Goal: Information Seeking & Learning: Learn about a topic

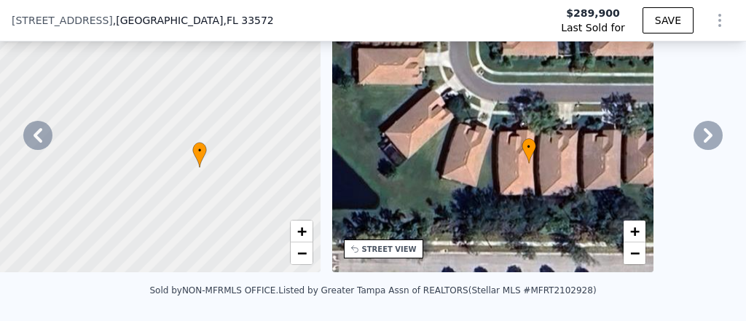
scroll to position [165, 0]
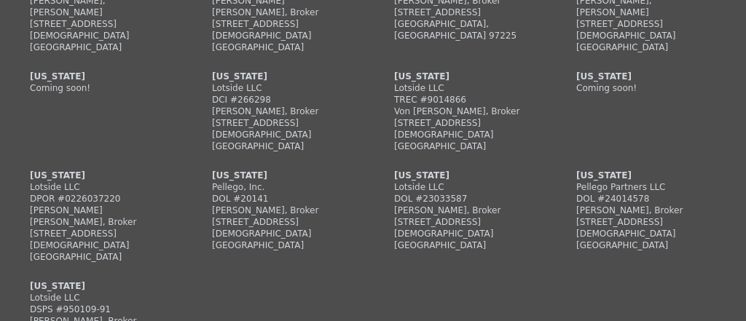
click at [662, 299] on div "Menu Home Features Plans About Social Follow us on facebook How to Use Pellego …" at bounding box center [373, 61] width 746 height 1579
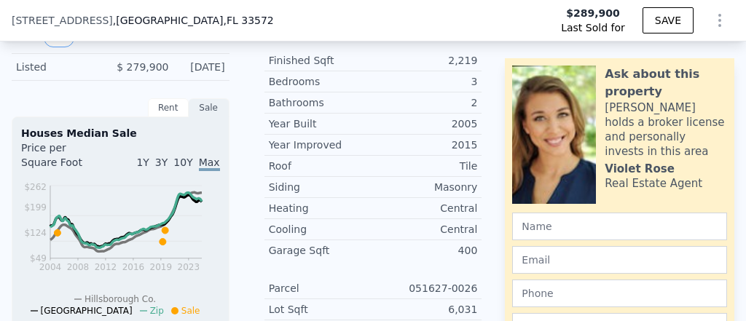
scroll to position [482, 0]
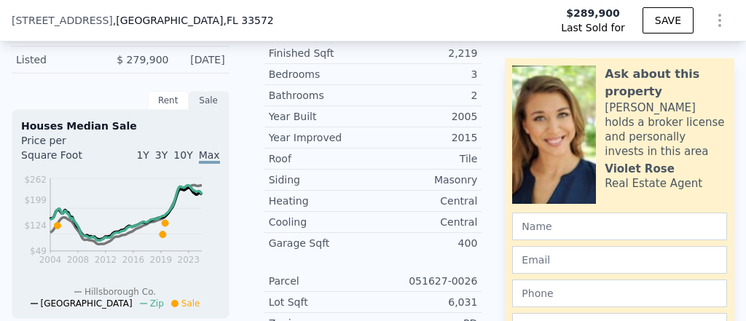
click at [58, 34] on icon "View historical data" at bounding box center [55, 31] width 6 height 6
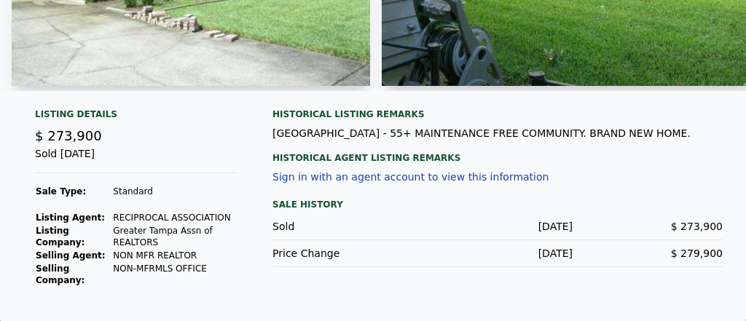
scroll to position [0, 0]
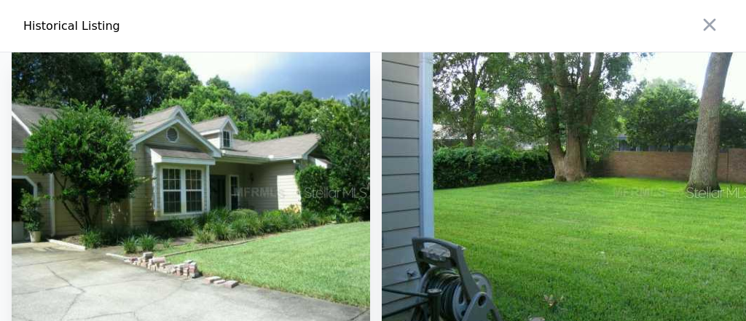
click at [661, 165] on img at bounding box center [568, 192] width 373 height 280
click at [704, 27] on icon "button" at bounding box center [710, 25] width 12 height 12
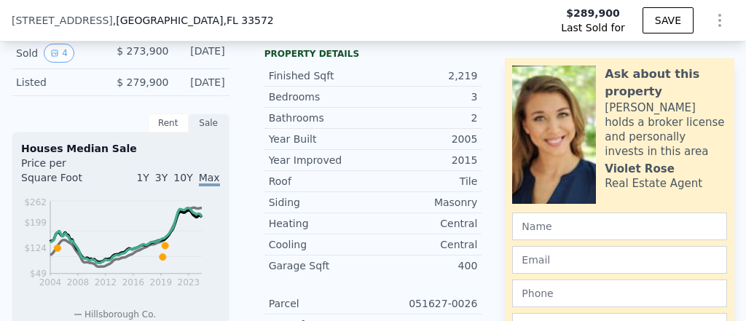
scroll to position [458, 0]
click at [59, 27] on icon "View historical data" at bounding box center [54, 22] width 9 height 9
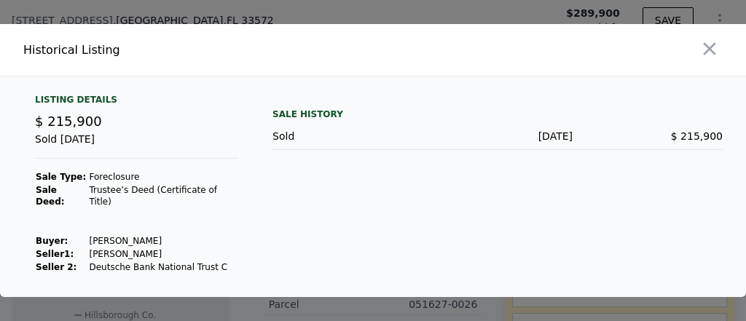
scroll to position [0, 0]
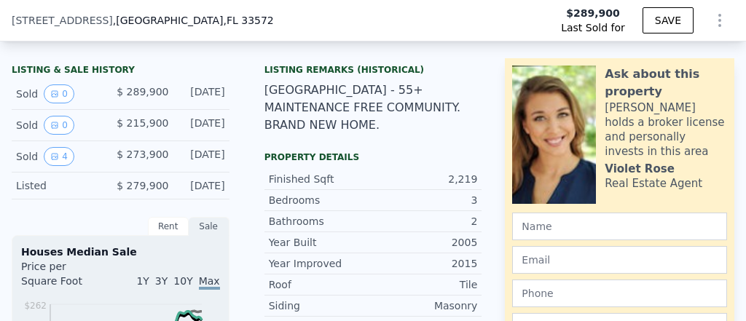
scroll to position [356, 0]
click at [398, 75] on div "Listing Remarks (Historical)" at bounding box center [373, 69] width 218 height 12
click at [343, 75] on div "Listing Remarks (Historical)" at bounding box center [373, 69] width 218 height 12
click at [364, 75] on div "Listing Remarks (Historical)" at bounding box center [373, 69] width 218 height 12
click at [369, 75] on div "Listing Remarks (Historical)" at bounding box center [373, 69] width 218 height 12
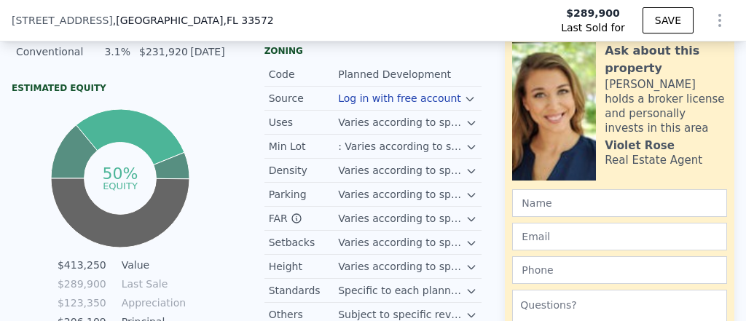
scroll to position [871, 0]
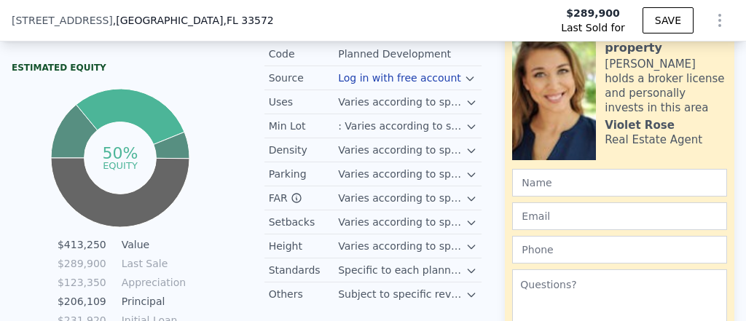
click at [71, 12] on div "Loan history from public records" at bounding box center [121, 7] width 218 height 12
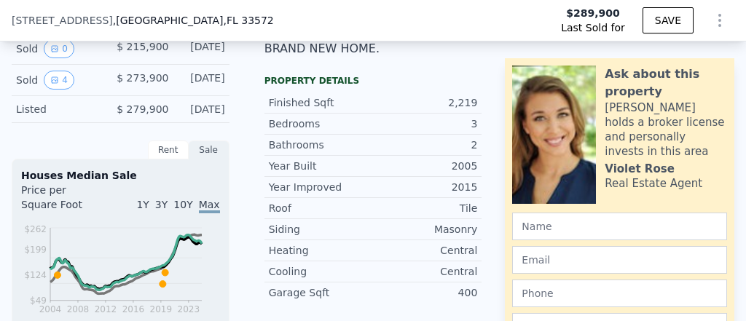
scroll to position [431, 0]
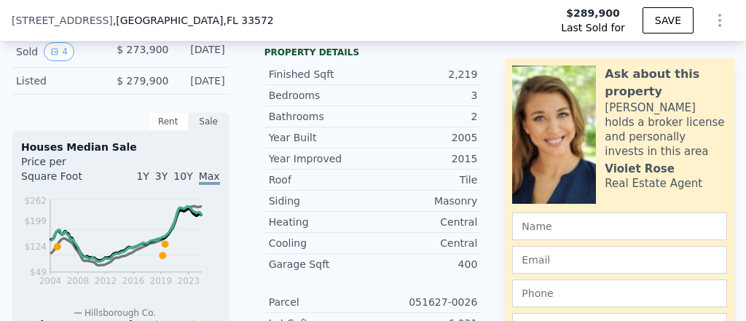
scroll to position [459, 0]
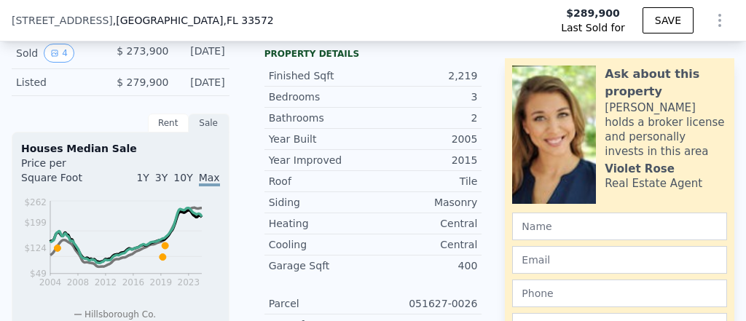
click at [194, 90] on div "[DATE]" at bounding box center [203, 82] width 44 height 15
click at [183, 90] on div "[DATE]" at bounding box center [203, 82] width 44 height 15
click at [40, 96] on div "Listed $ 279,900 [DATE]" at bounding box center [121, 82] width 218 height 27
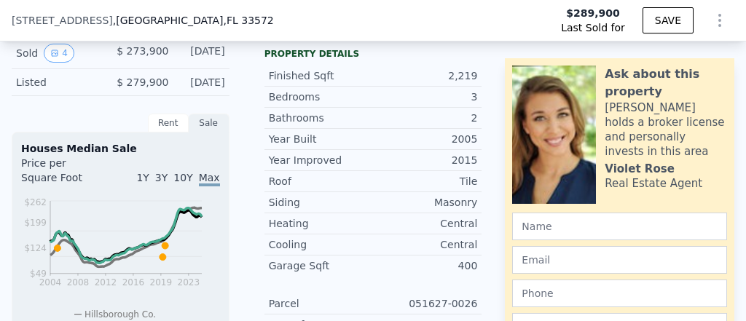
click at [58, 56] on icon "View historical data" at bounding box center [55, 53] width 6 height 6
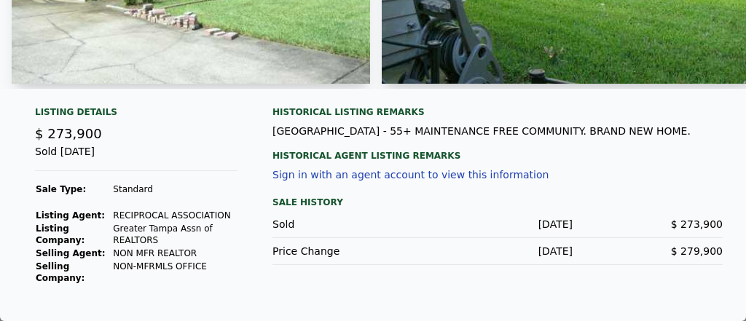
scroll to position [336, 0]
click at [128, 119] on div "Listing Details" at bounding box center [136, 114] width 203 height 17
click at [117, 122] on div "Listing Details" at bounding box center [136, 114] width 203 height 17
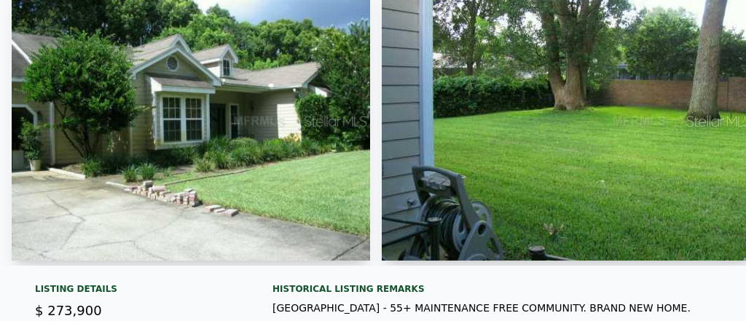
scroll to position [66, 0]
